Goal: Task Accomplishment & Management: Use online tool/utility

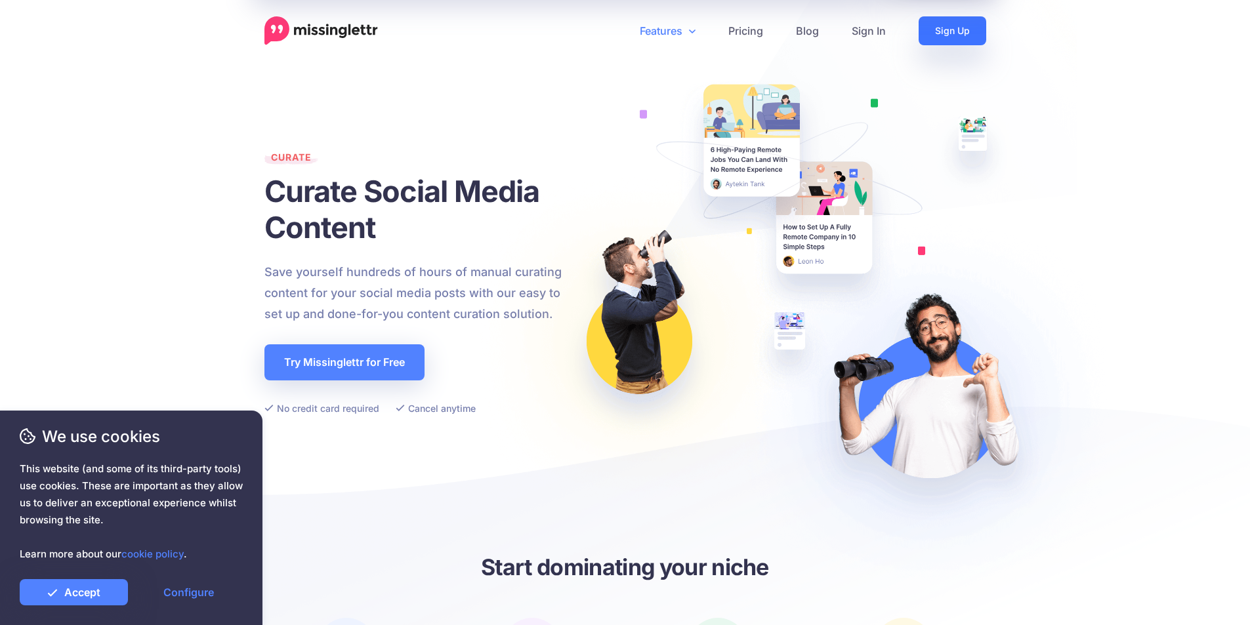
click at [950, 28] on link "Sign Up" at bounding box center [952, 30] width 68 height 29
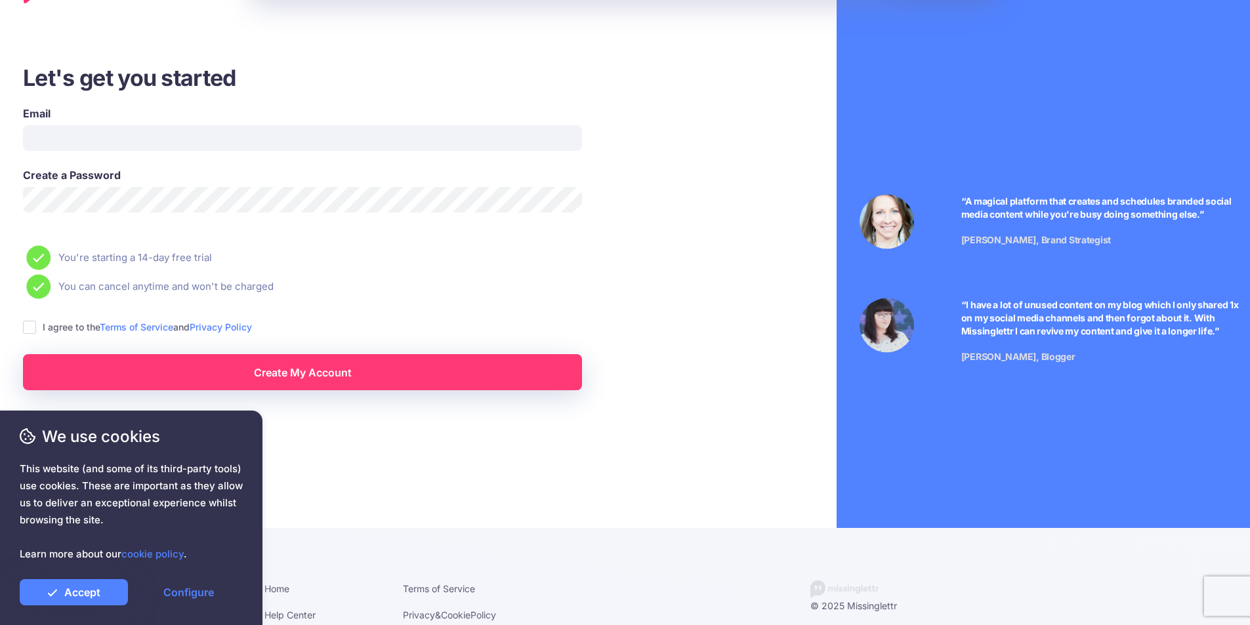
scroll to position [62, 0]
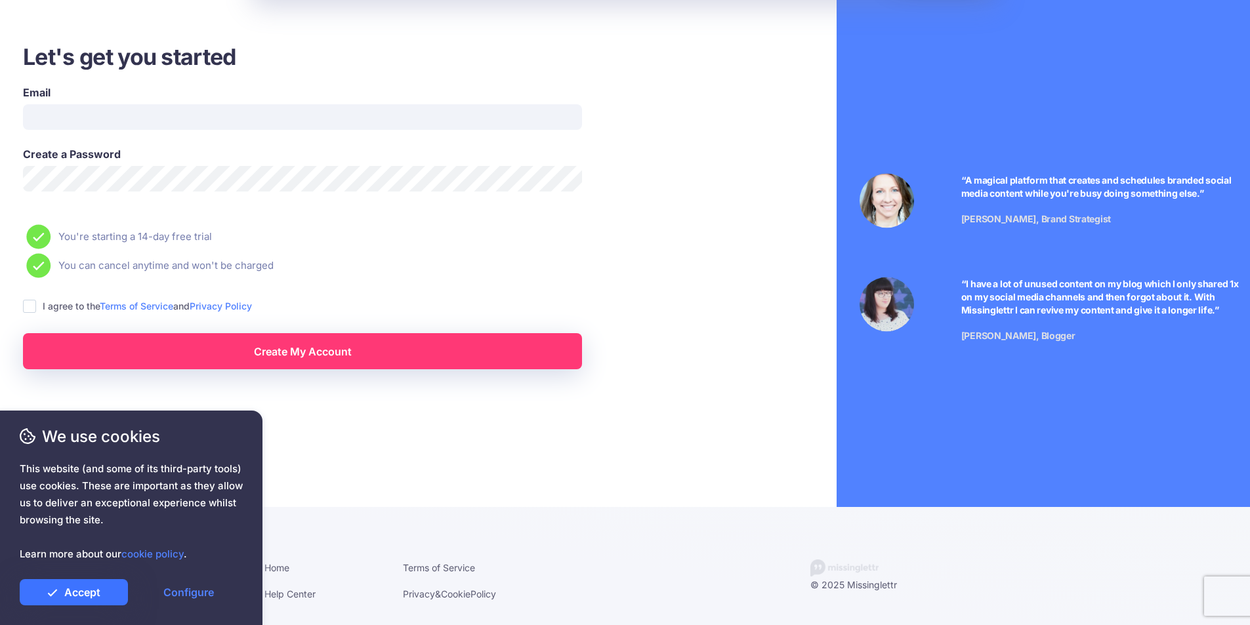
click at [62, 586] on link "Accept" at bounding box center [74, 592] width 108 height 26
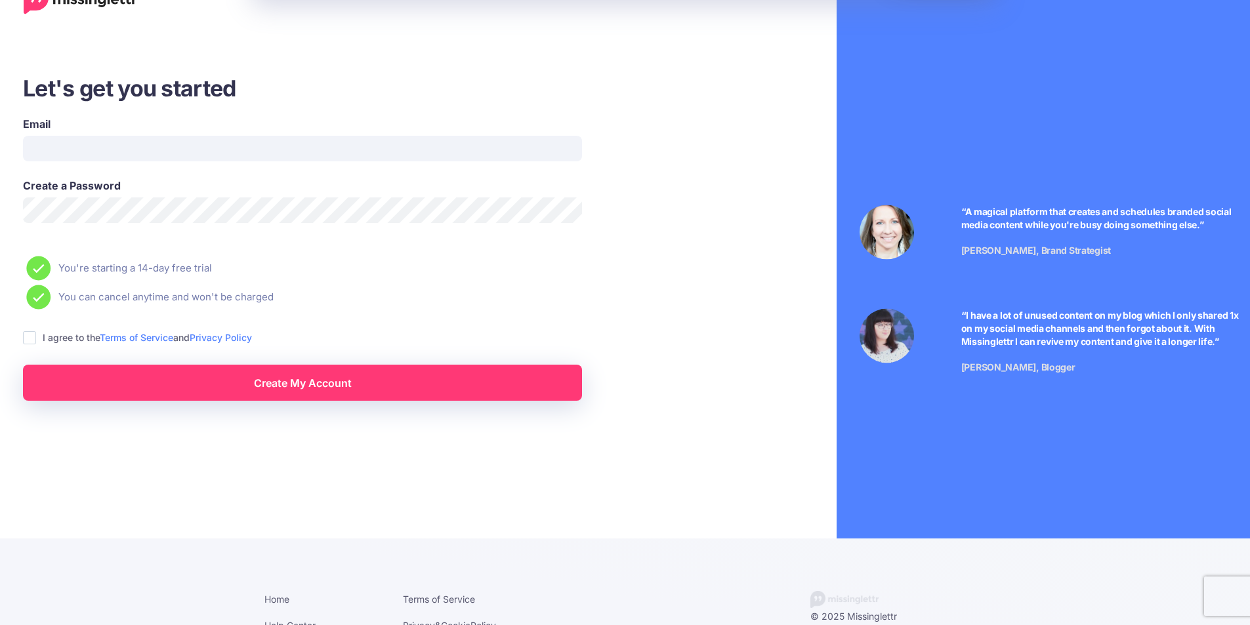
scroll to position [0, 0]
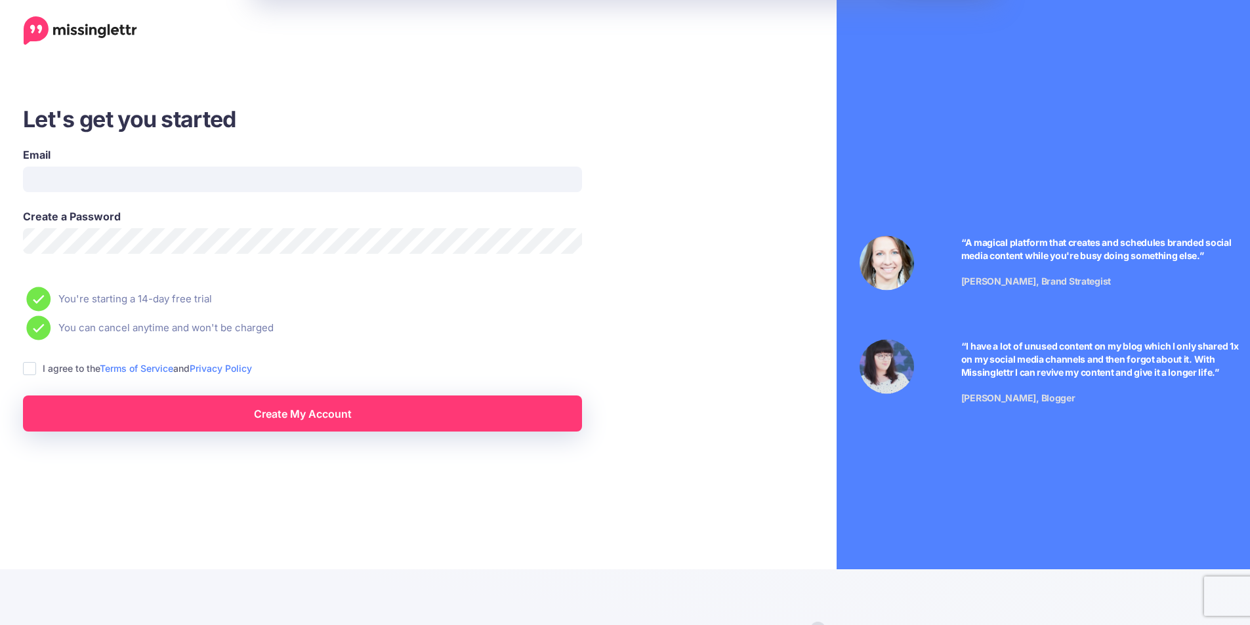
click at [24, 367] on ins at bounding box center [29, 368] width 13 height 13
click at [190, 187] on input "Email" at bounding box center [302, 180] width 559 height 26
type input "**********"
click at [302, 404] on link "Create My Account" at bounding box center [302, 414] width 559 height 36
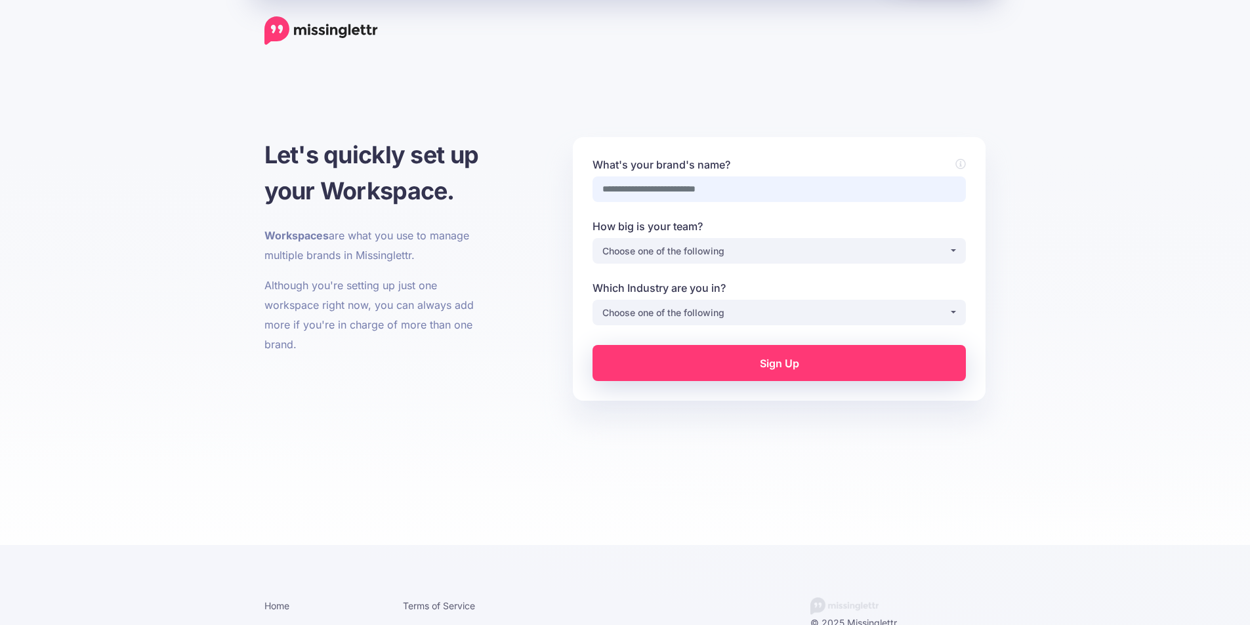
click at [712, 194] on input "What's your brand's name?" at bounding box center [778, 189] width 373 height 26
type input "******"
click at [766, 253] on div "Choose one of the following" at bounding box center [775, 251] width 346 height 16
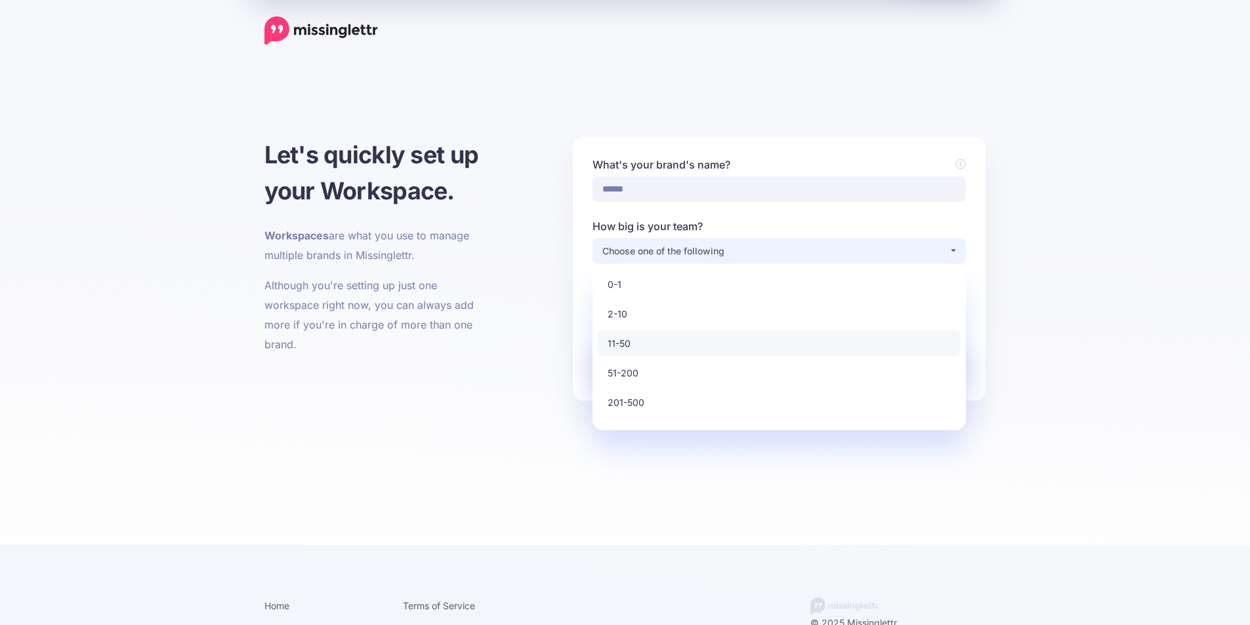
click at [666, 340] on link "11-50" at bounding box center [779, 344] width 363 height 26
select select "*"
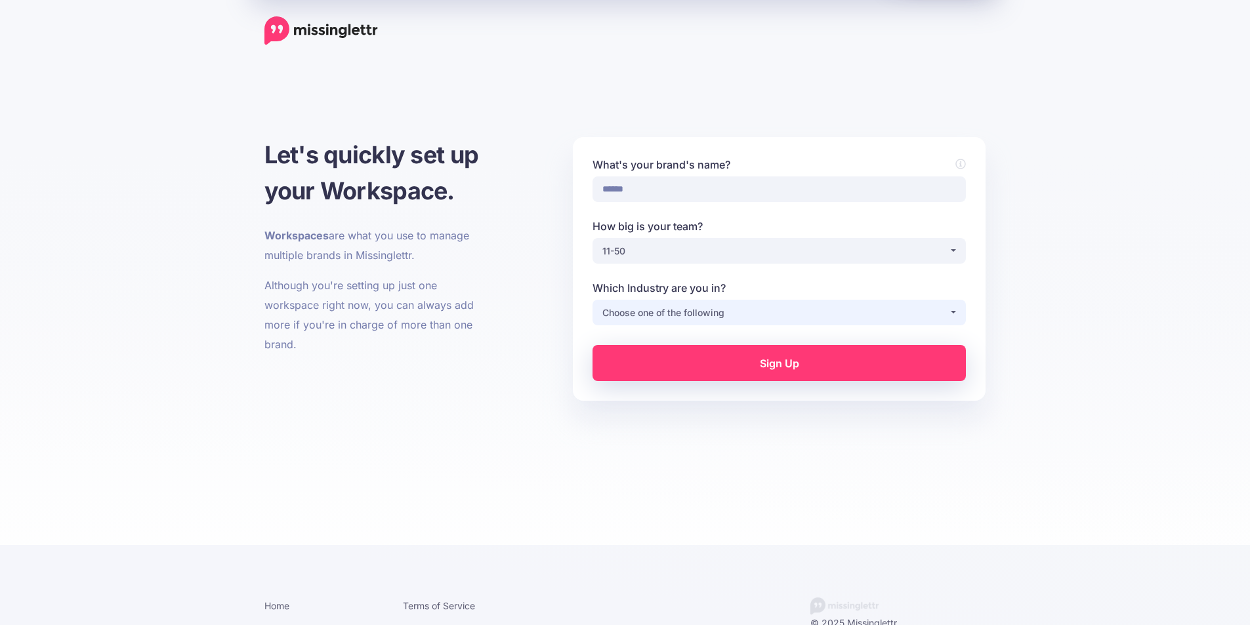
click at [695, 321] on button "Choose one of the following" at bounding box center [778, 313] width 373 height 26
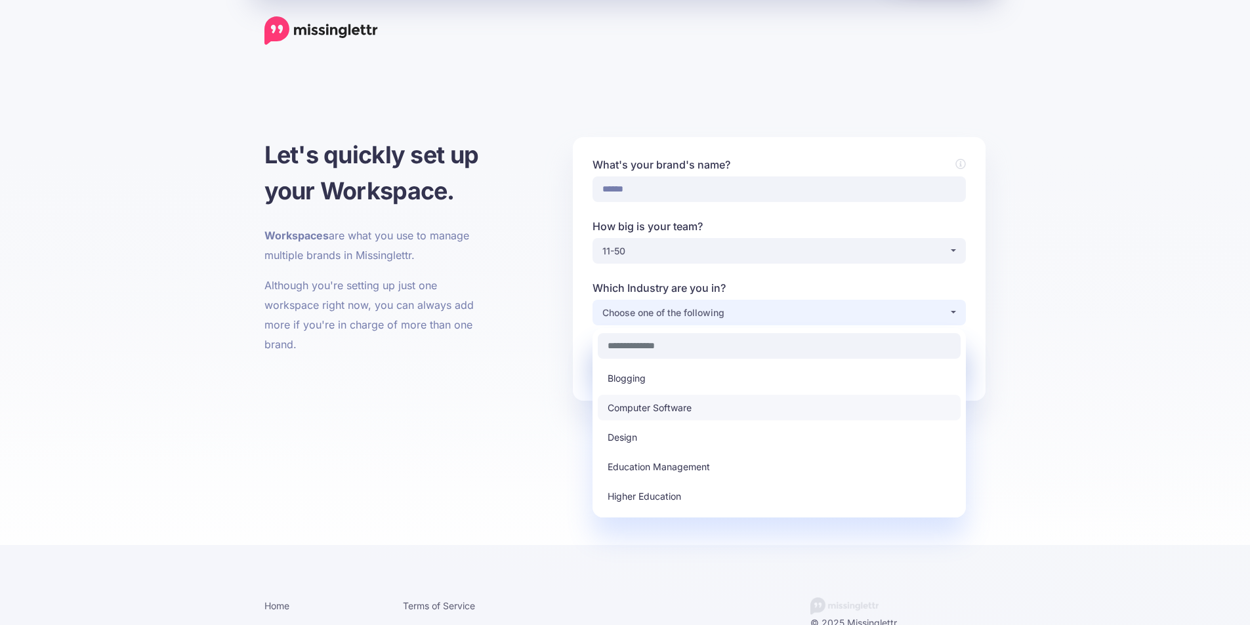
click at [678, 407] on span "Computer Software" at bounding box center [649, 408] width 84 height 16
select select "**********"
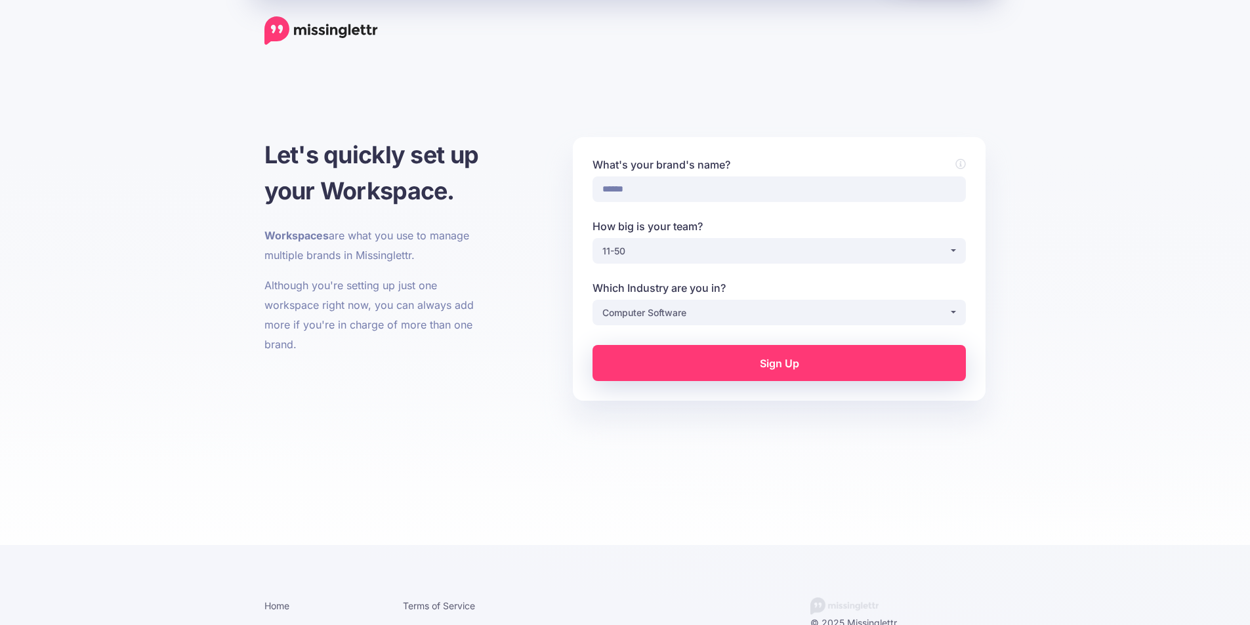
click at [720, 376] on link "Sign Up" at bounding box center [778, 363] width 373 height 36
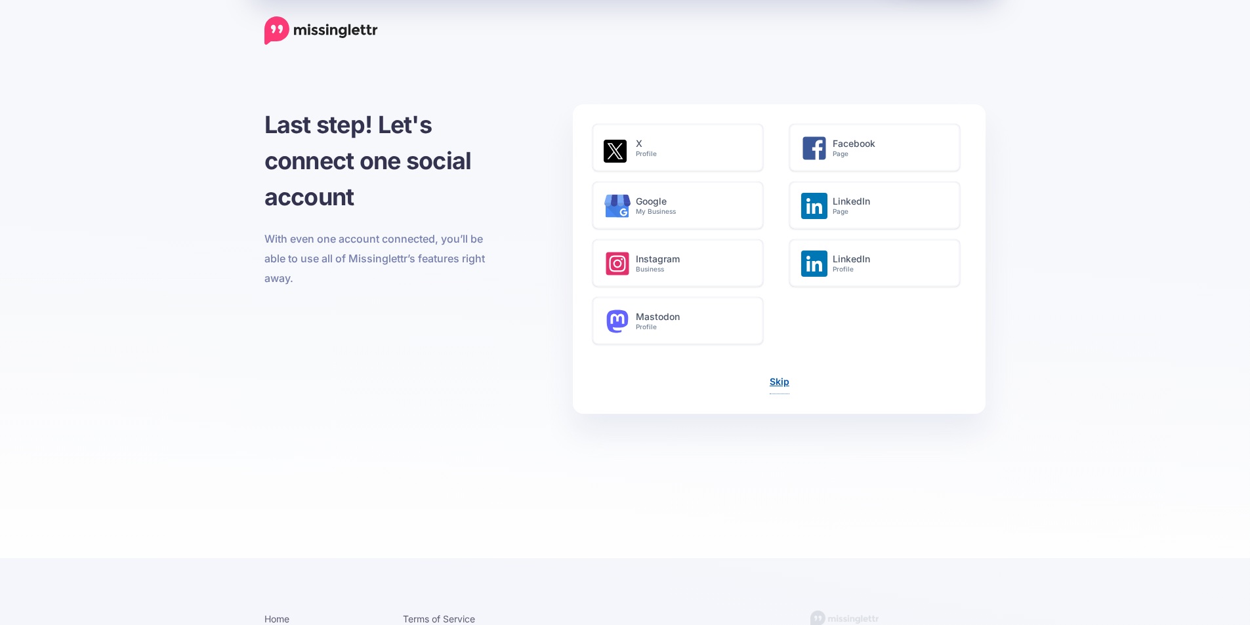
click at [775, 382] on link "Skip" at bounding box center [779, 381] width 20 height 11
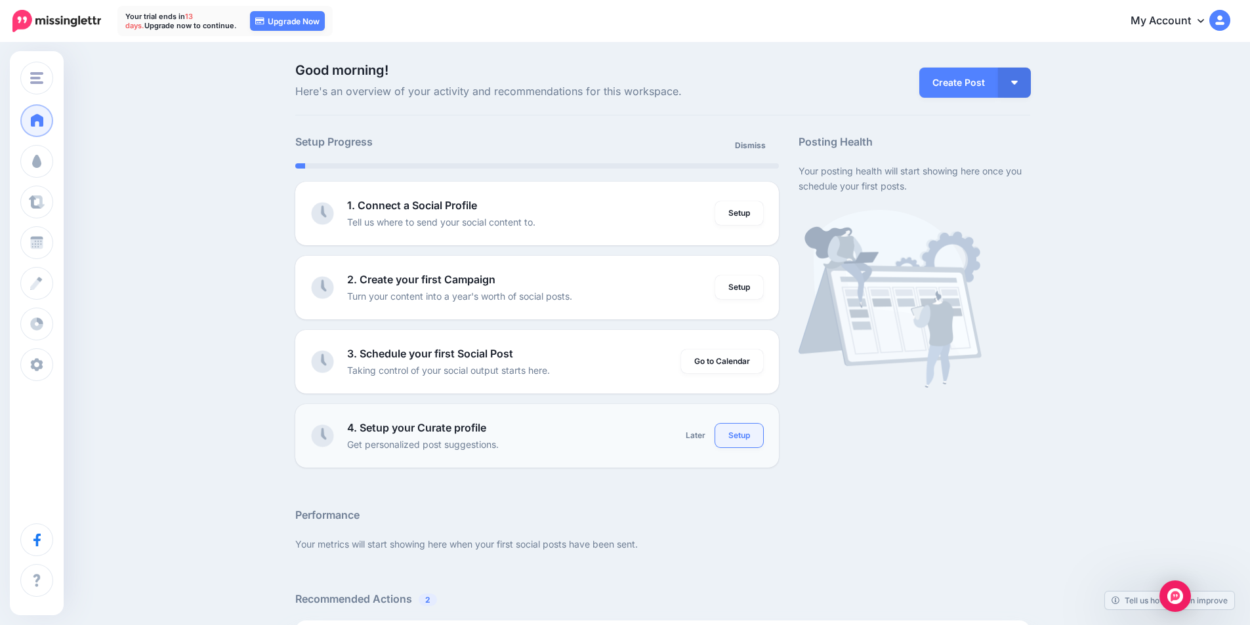
click at [719, 431] on link "Setup" at bounding box center [739, 436] width 48 height 24
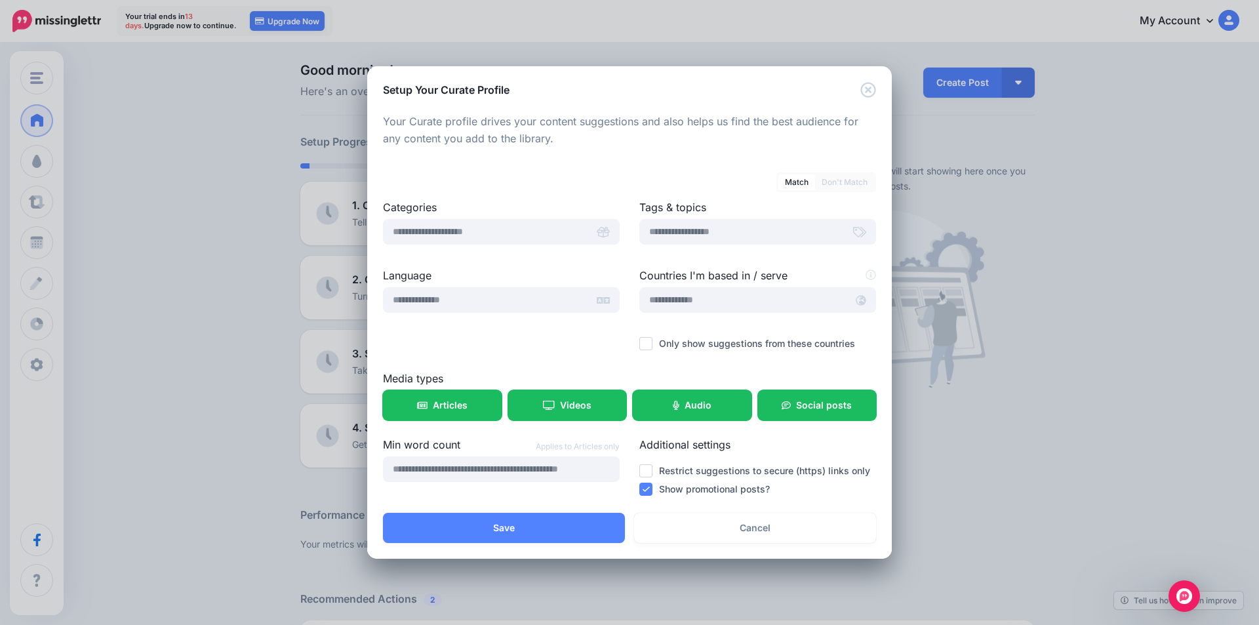
click at [592, 234] on div at bounding box center [603, 232] width 33 height 26
click at [815, 407] on span "Social posts" at bounding box center [824, 405] width 56 height 9
click at [750, 535] on link "Cancel" at bounding box center [755, 528] width 242 height 30
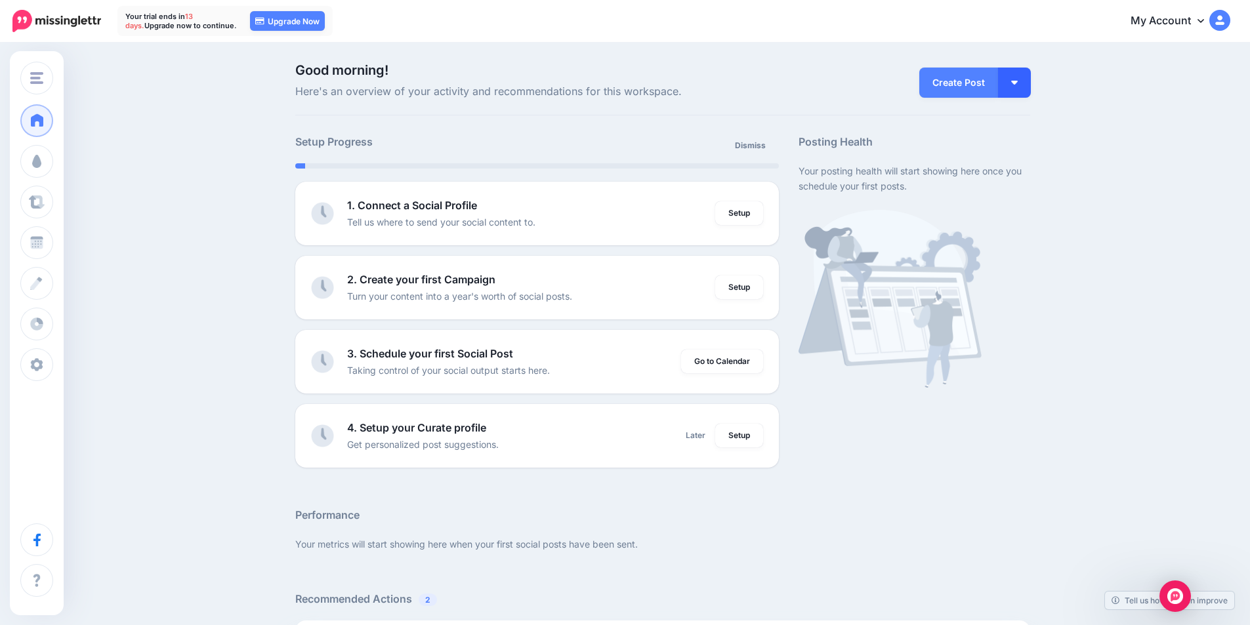
click at [1027, 83] on button "button" at bounding box center [1014, 83] width 33 height 30
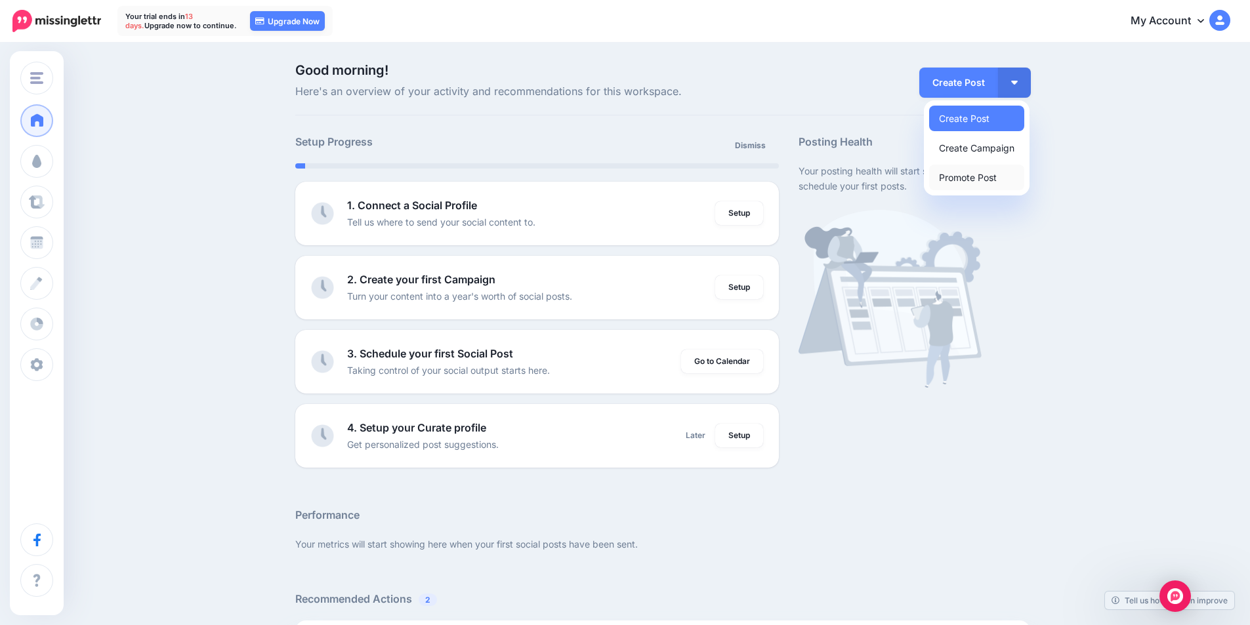
click at [1014, 179] on link "Promote Post" at bounding box center [976, 178] width 95 height 26
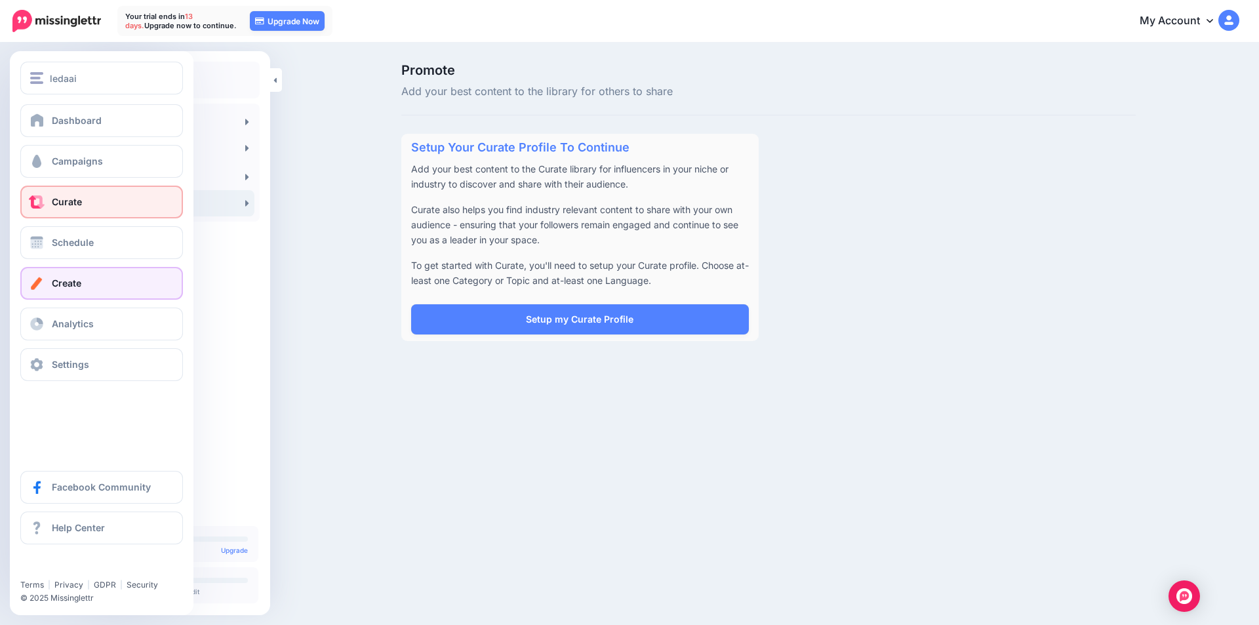
click at [92, 291] on link "Create" at bounding box center [101, 283] width 163 height 33
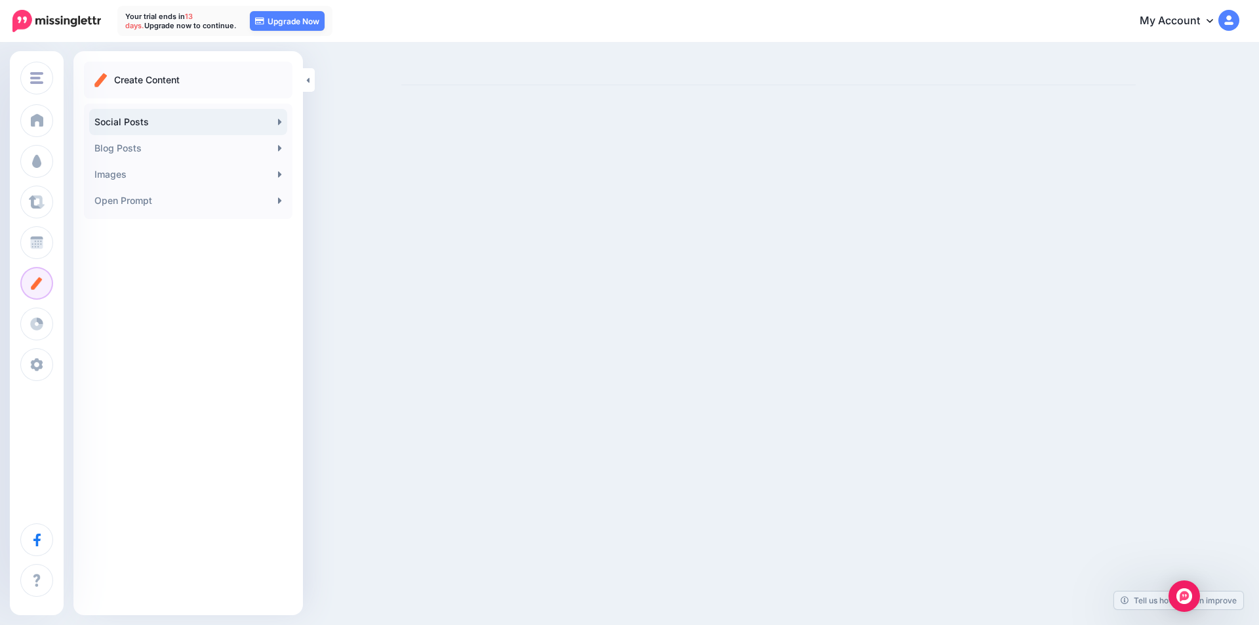
click at [171, 120] on link "Social Posts" at bounding box center [188, 122] width 198 height 26
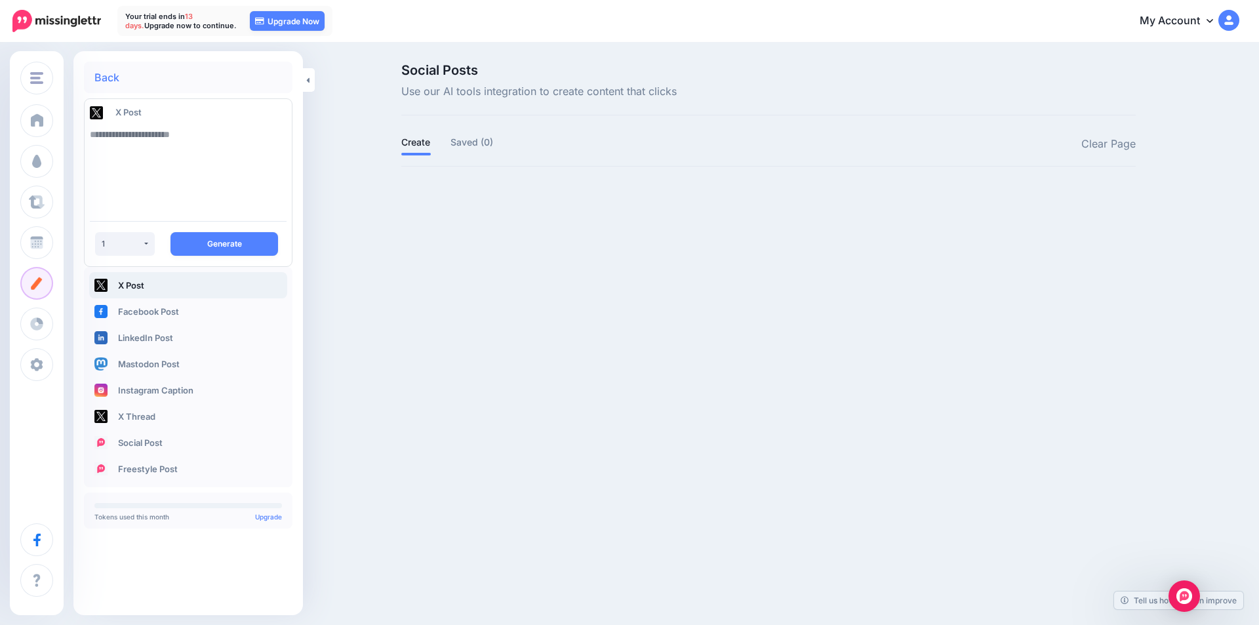
click at [148, 139] on textarea at bounding box center [188, 165] width 197 height 89
